Goal: Check status: Check status

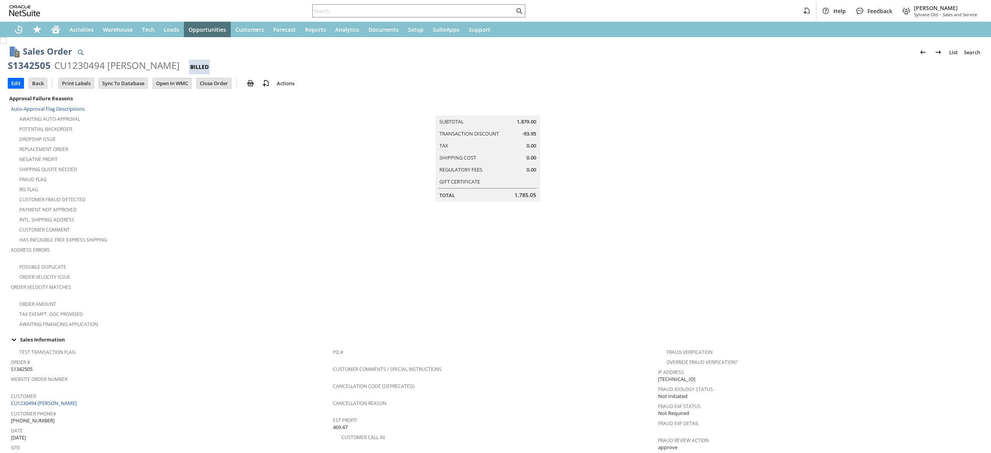
scroll to position [353, 0]
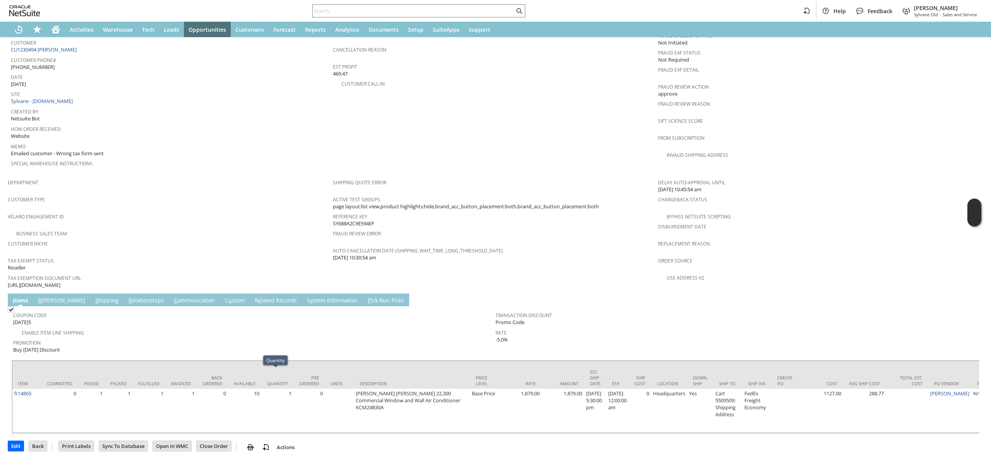
click at [93, 297] on link "S hipping" at bounding box center [106, 301] width 27 height 9
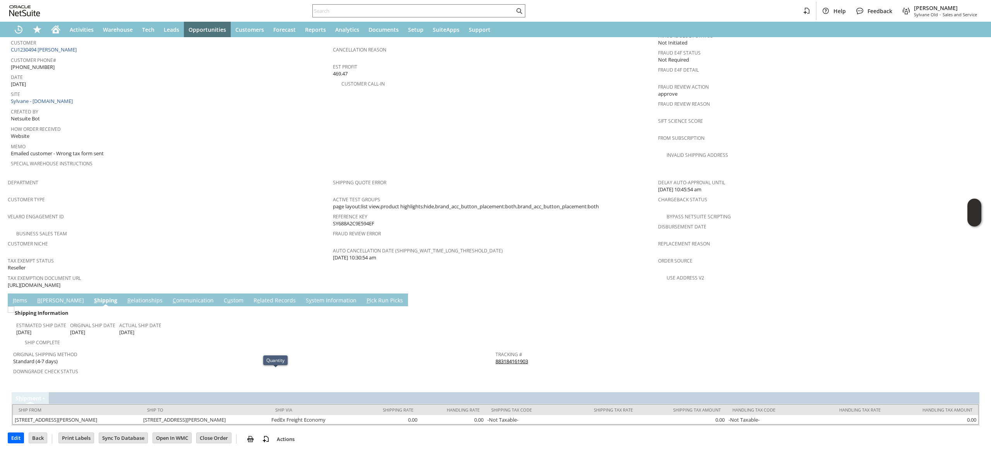
scroll to position [335, 0]
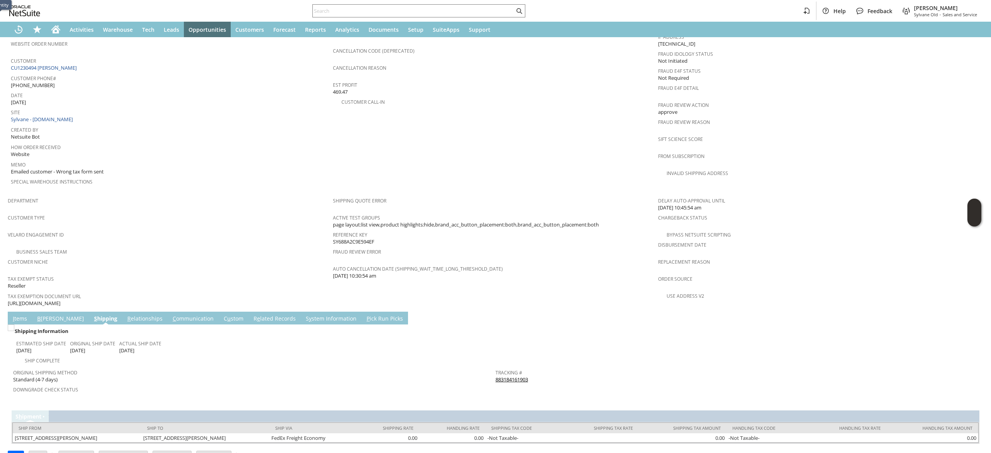
click at [519, 384] on span "Return Tracking #" at bounding box center [735, 388] width 478 height 9
click at [516, 384] on span "Return Tracking #" at bounding box center [735, 388] width 478 height 9
click at [510, 376] on link "883184161903" at bounding box center [512, 379] width 33 height 7
drag, startPoint x: 162, startPoint y: 300, endPoint x: 156, endPoint y: 308, distance: 9.8
click at [171, 315] on link "C ommunication" at bounding box center [193, 319] width 45 height 9
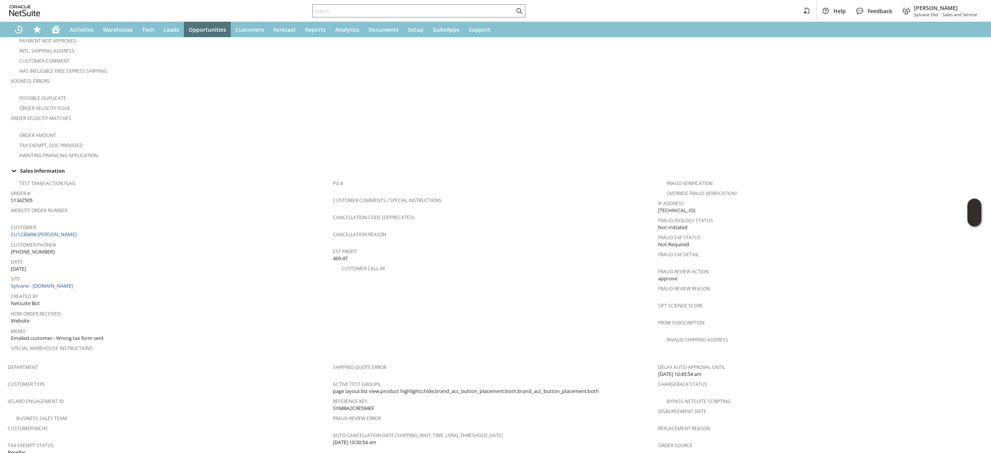
scroll to position [0, 0]
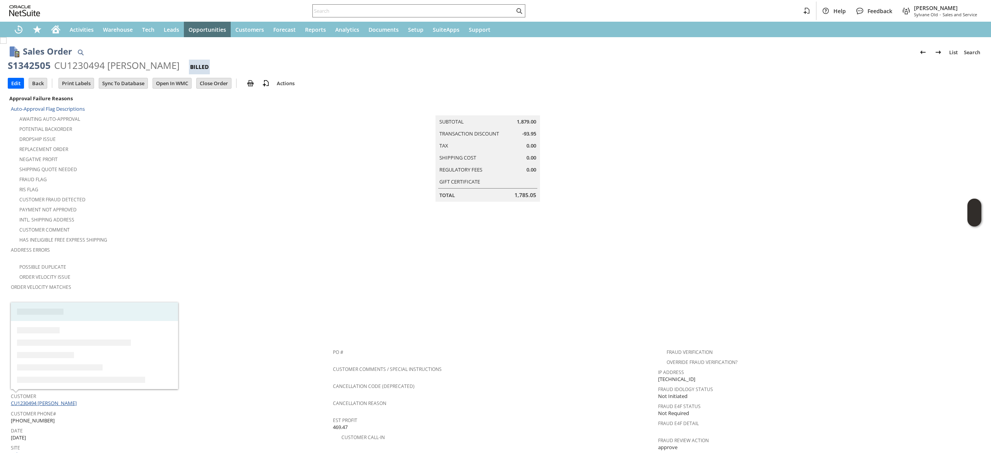
click at [53, 400] on link "CU1230494 [PERSON_NAME]" at bounding box center [45, 403] width 68 height 7
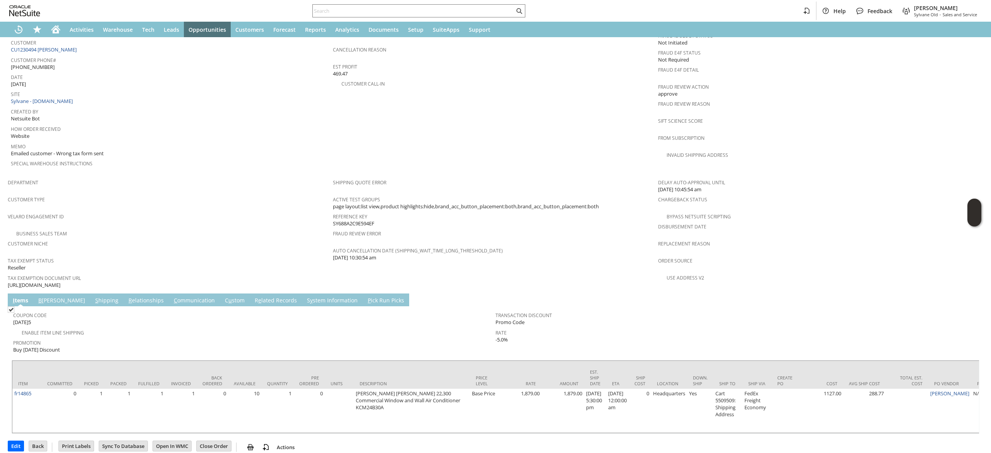
drag, startPoint x: 149, startPoint y: 289, endPoint x: 146, endPoint y: 314, distance: 24.9
click at [149, 306] on td "Coupon Code [DATE]5 Enable Item Line Shipping Promotion Buy [DATE] Discount Tra…" at bounding box center [496, 331] width 968 height 50
click at [169, 293] on td "C ommunication" at bounding box center [194, 299] width 51 height 13
click at [172, 297] on link "C ommunication" at bounding box center [194, 301] width 45 height 9
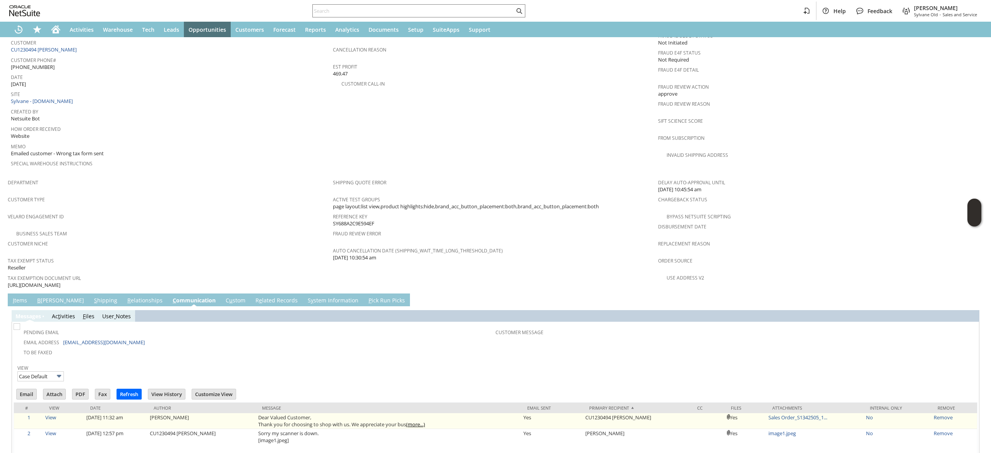
scroll to position [0, 0]
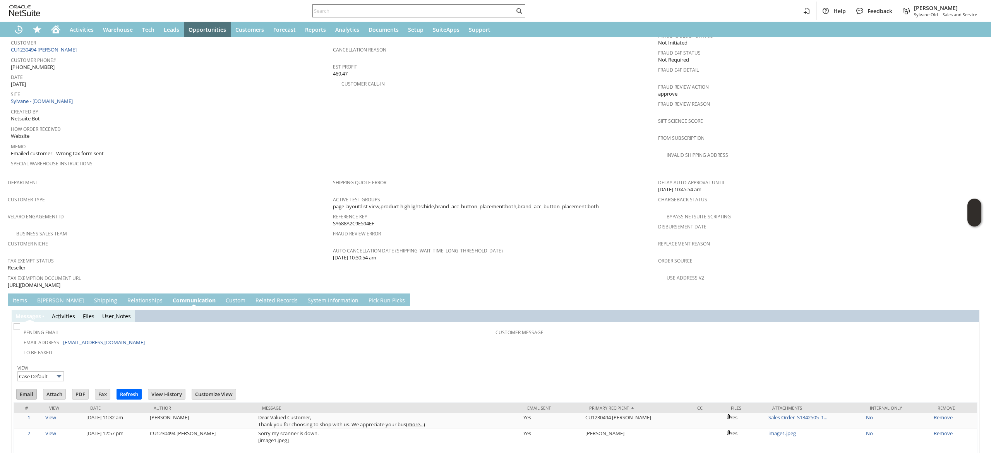
click at [29, 389] on input "Email" at bounding box center [27, 394] width 20 height 10
click at [583, 159] on td "PO # Customer Comments / Special Instructions Cancellation Code (deprecated) Ca…" at bounding box center [495, 83] width 325 height 184
